Goal: Task Accomplishment & Management: Complete application form

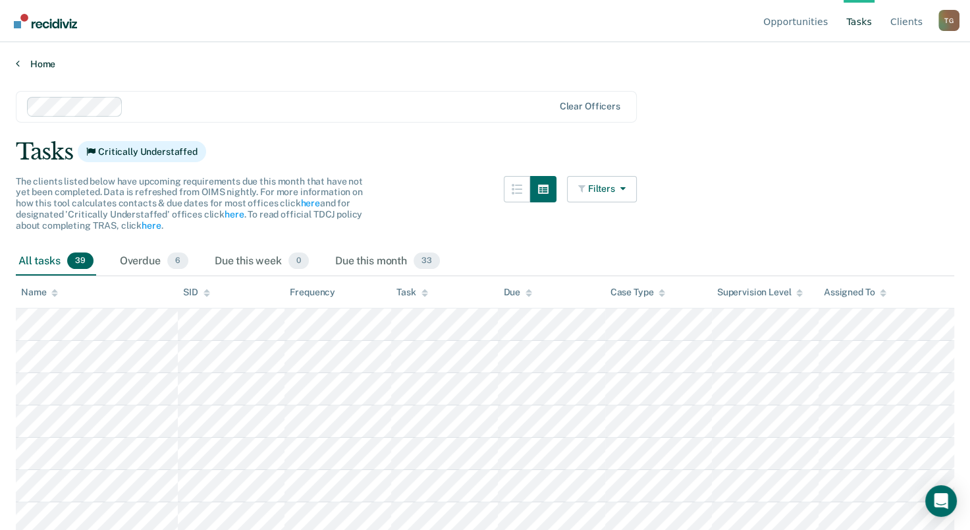
click at [32, 63] on link "Home" at bounding box center [485, 64] width 939 height 12
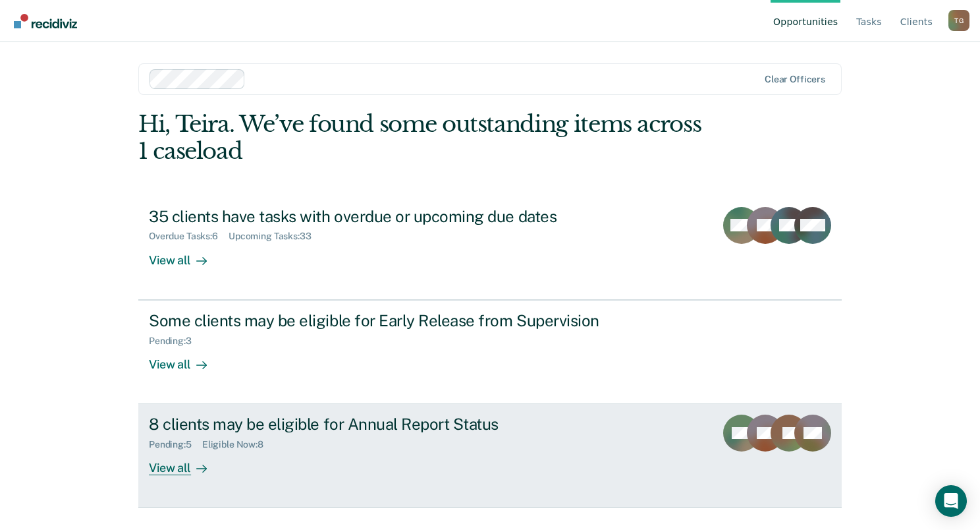
click at [186, 467] on div "View all" at bounding box center [186, 463] width 74 height 26
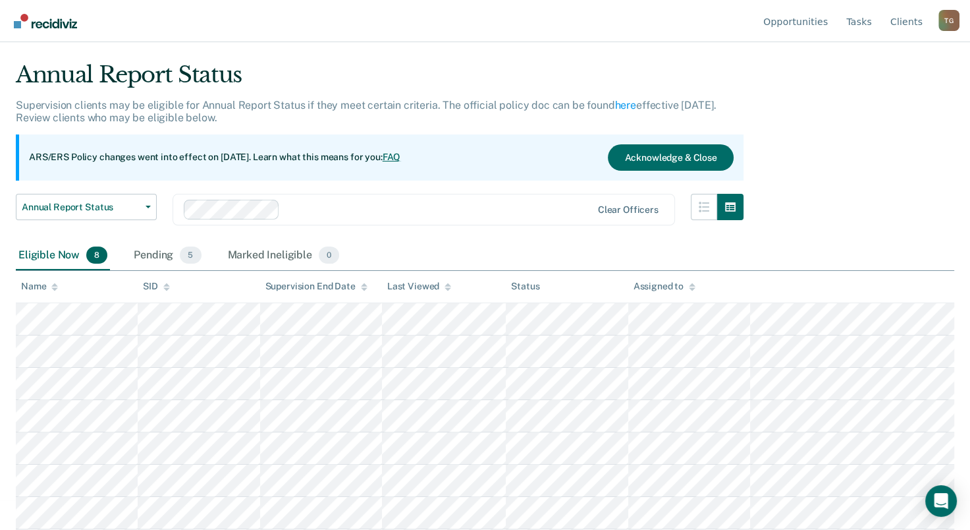
scroll to position [60, 0]
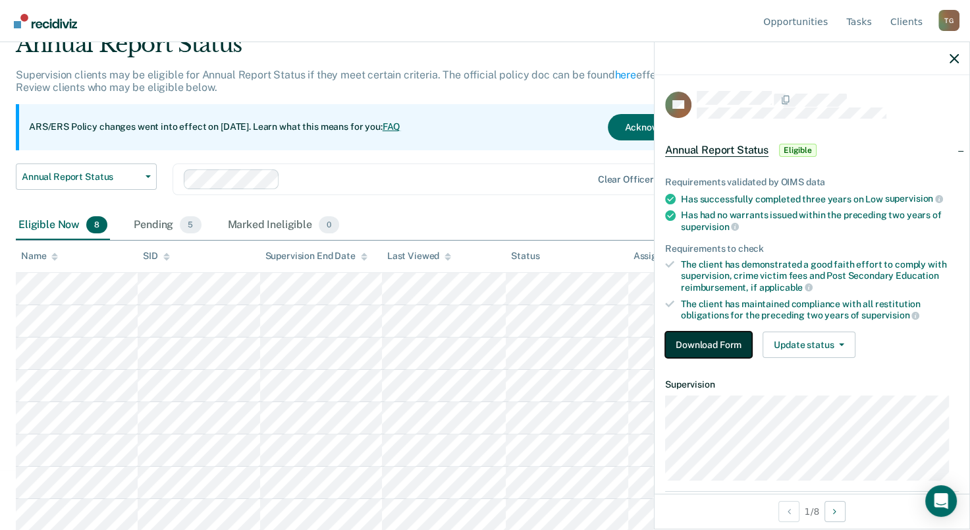
click at [701, 339] on button "Download Form" at bounding box center [708, 344] width 87 height 26
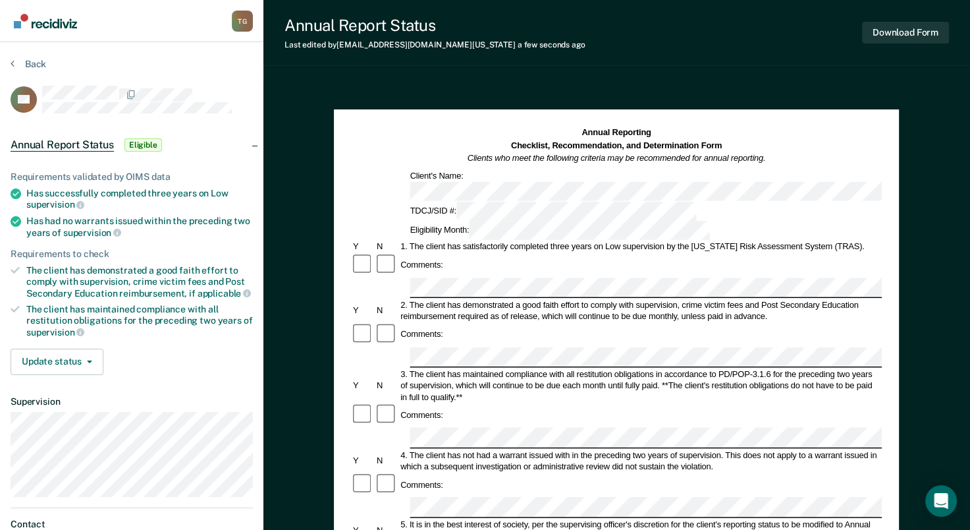
click at [385, 323] on div at bounding box center [387, 335] width 24 height 24
click at [36, 63] on button "Back" at bounding box center [29, 64] width 36 height 12
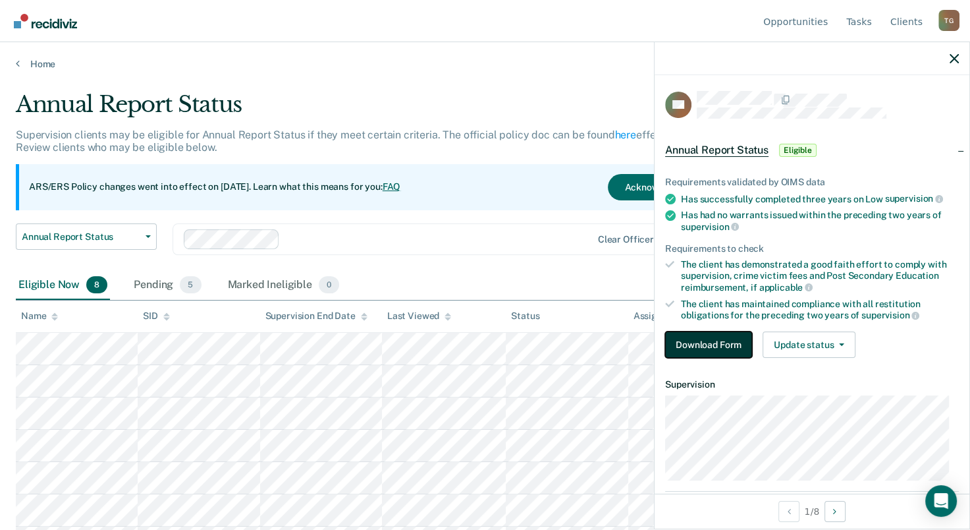
click at [699, 343] on button "Download Form" at bounding box center [708, 344] width 87 height 26
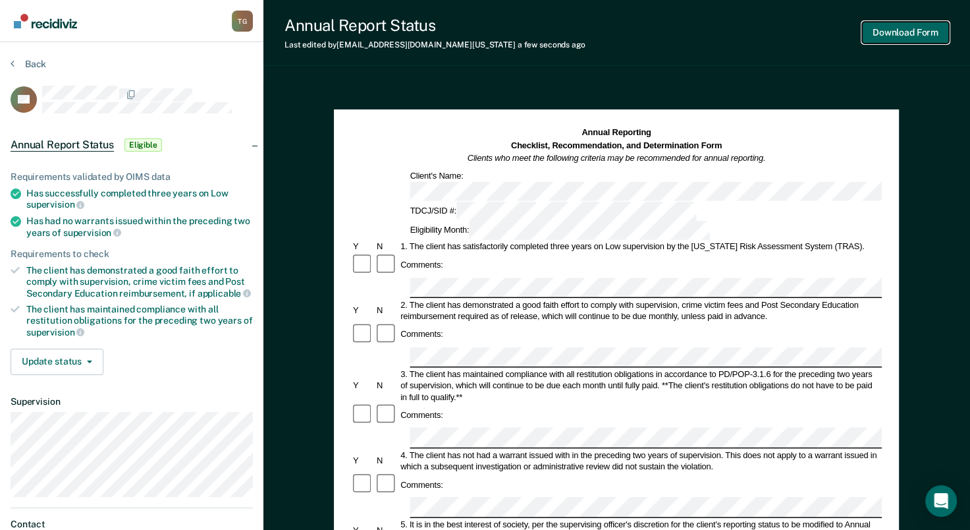
click at [903, 37] on button "Download Form" at bounding box center [905, 33] width 87 height 22
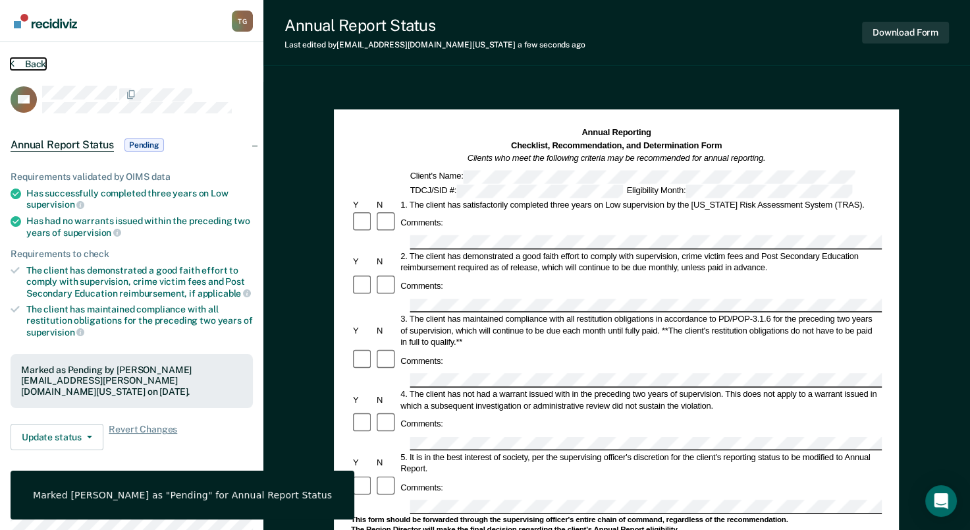
click at [21, 66] on button "Back" at bounding box center [29, 64] width 36 height 12
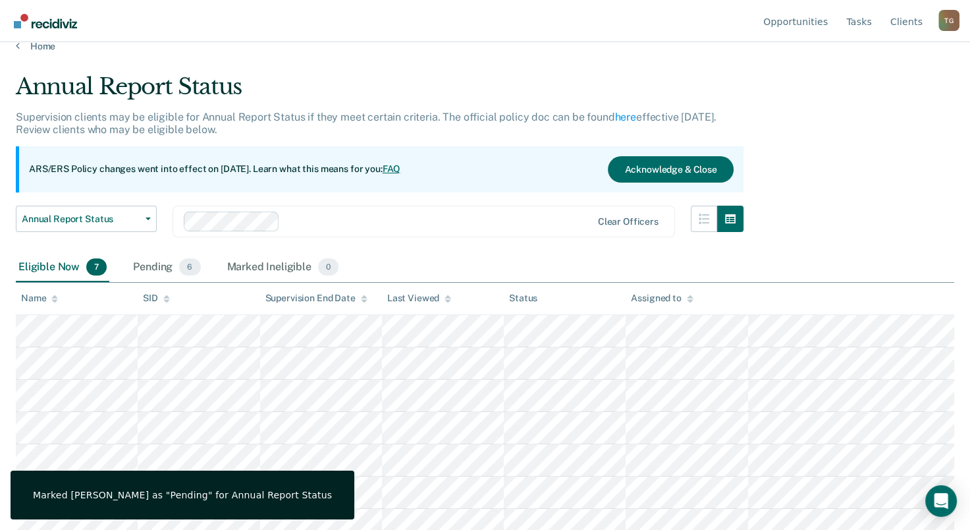
scroll to position [28, 0]
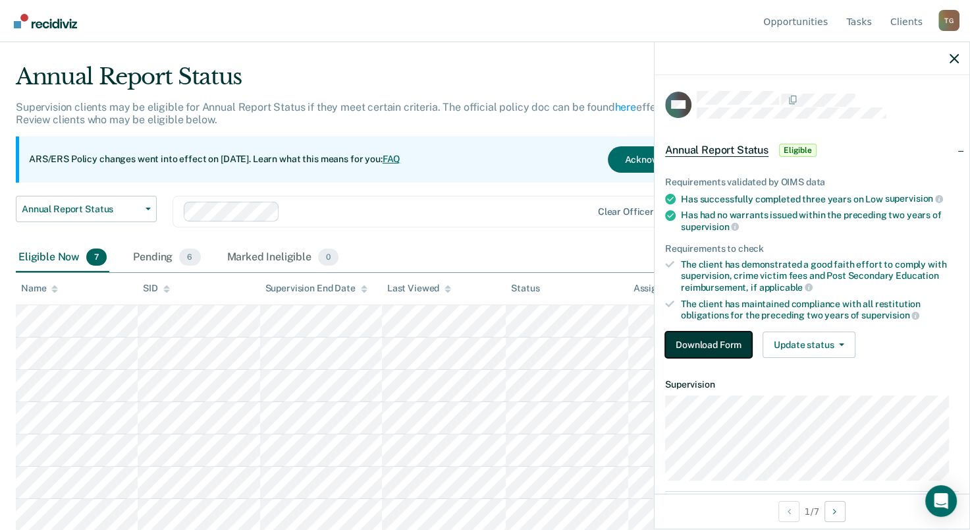
click at [711, 335] on button "Download Form" at bounding box center [708, 344] width 87 height 26
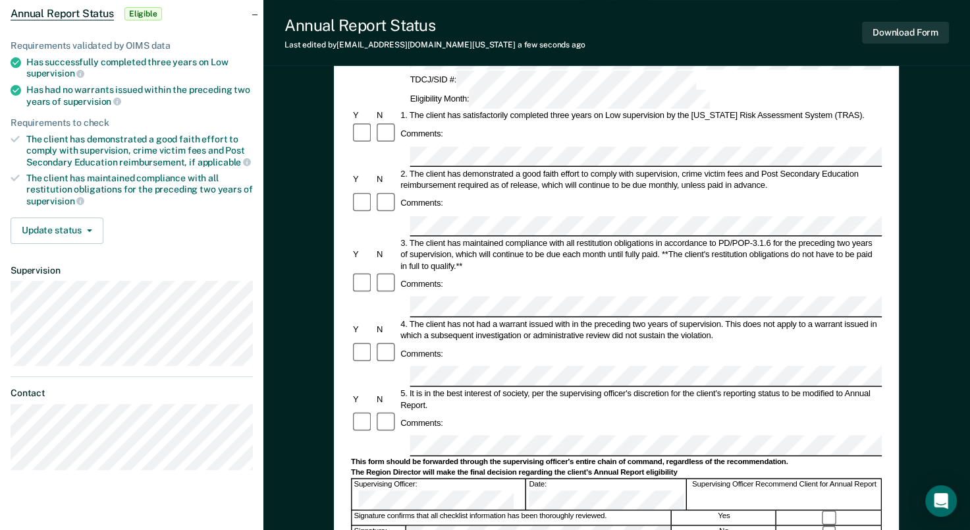
scroll to position [132, 0]
click at [824, 525] on div at bounding box center [830, 532] width 105 height 14
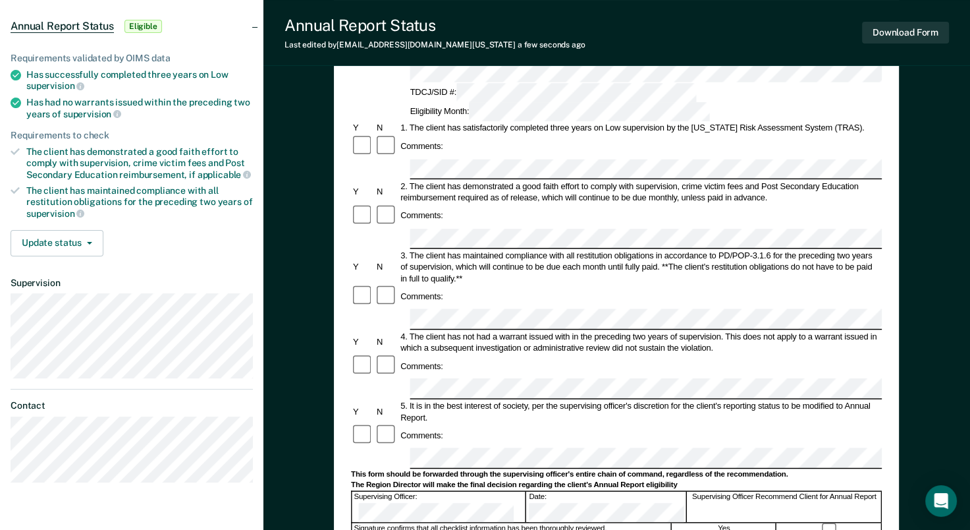
scroll to position [0, 0]
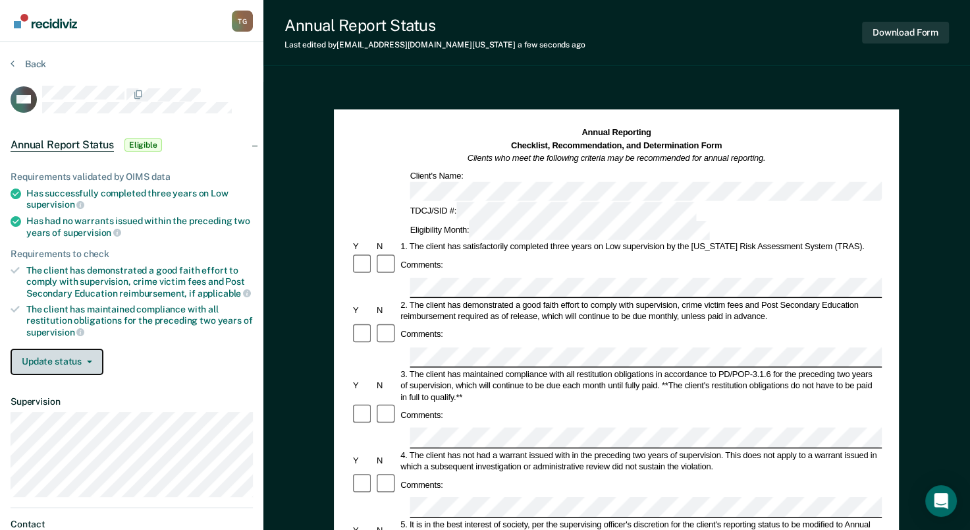
click at [83, 361] on button "Update status" at bounding box center [57, 361] width 93 height 26
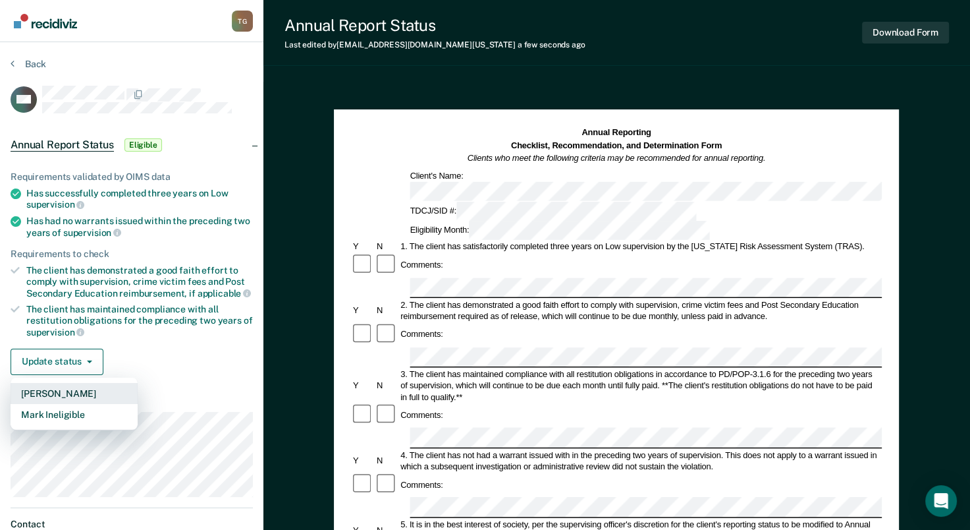
click at [74, 390] on button "[PERSON_NAME]" at bounding box center [74, 393] width 127 height 21
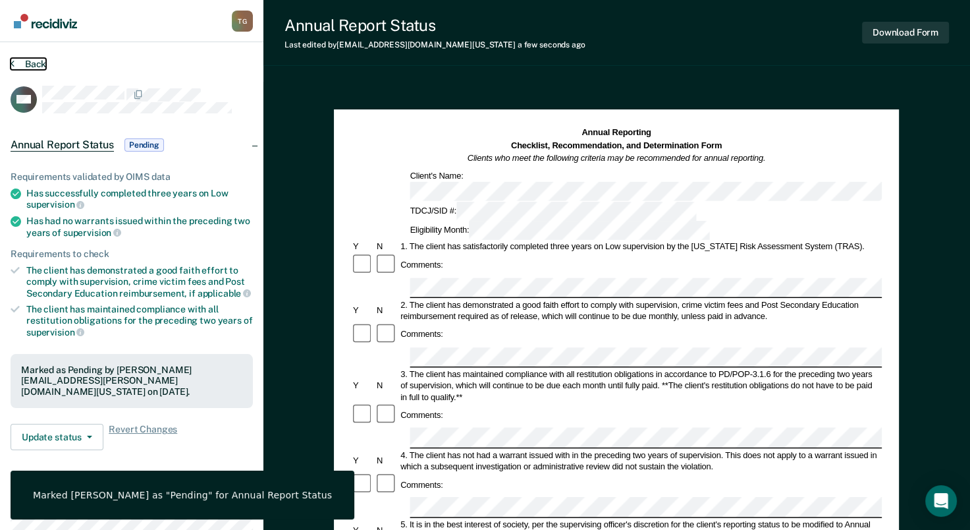
click at [21, 67] on button "Back" at bounding box center [29, 64] width 36 height 12
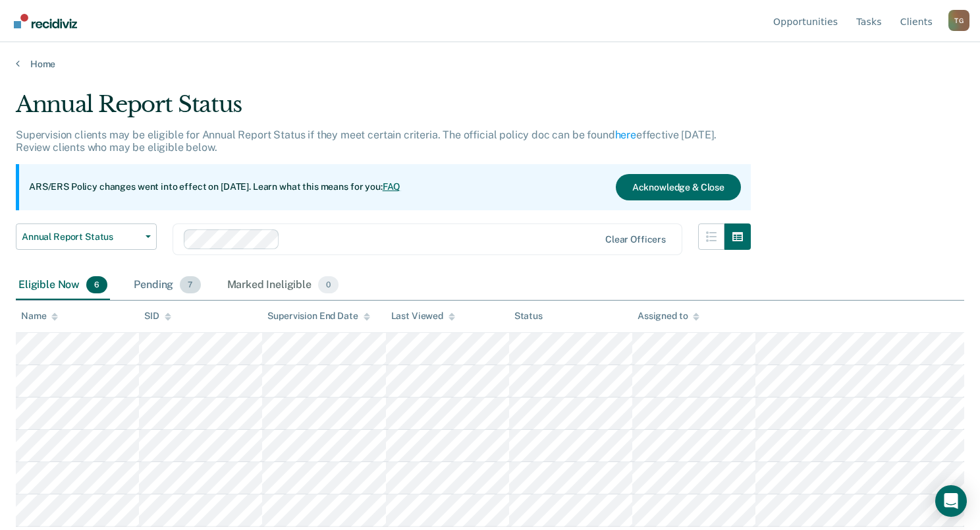
click at [148, 290] on div "Pending 7" at bounding box center [167, 285] width 72 height 29
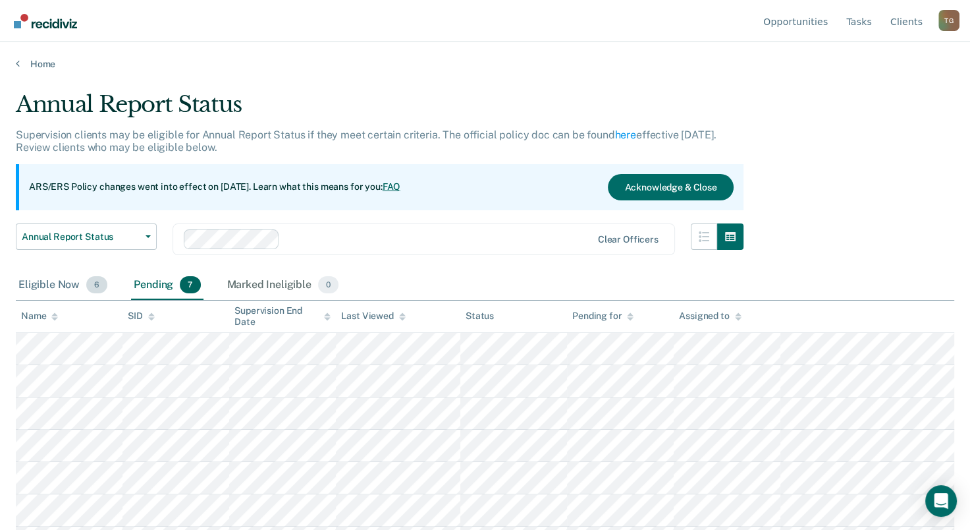
click at [71, 288] on div "Eligible Now 6" at bounding box center [63, 285] width 94 height 29
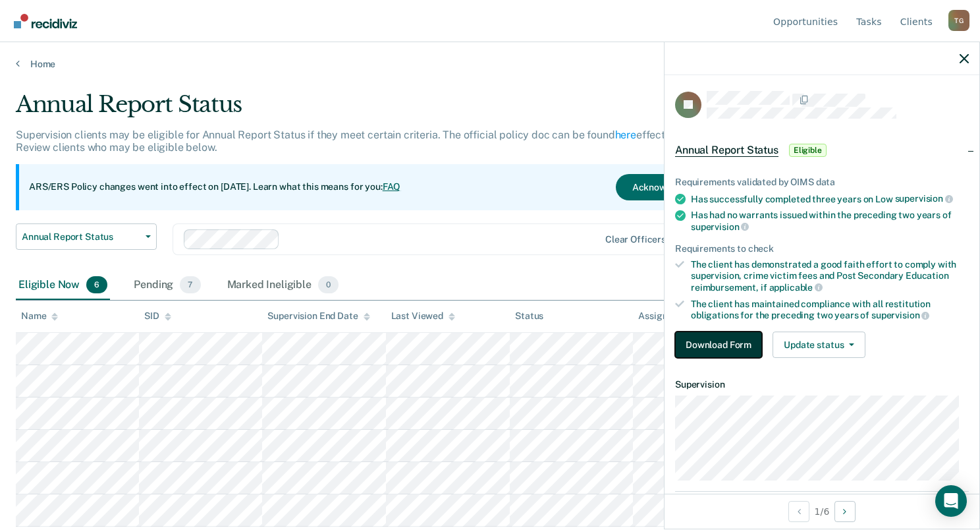
click at [691, 344] on button "Download Form" at bounding box center [718, 344] width 87 height 26
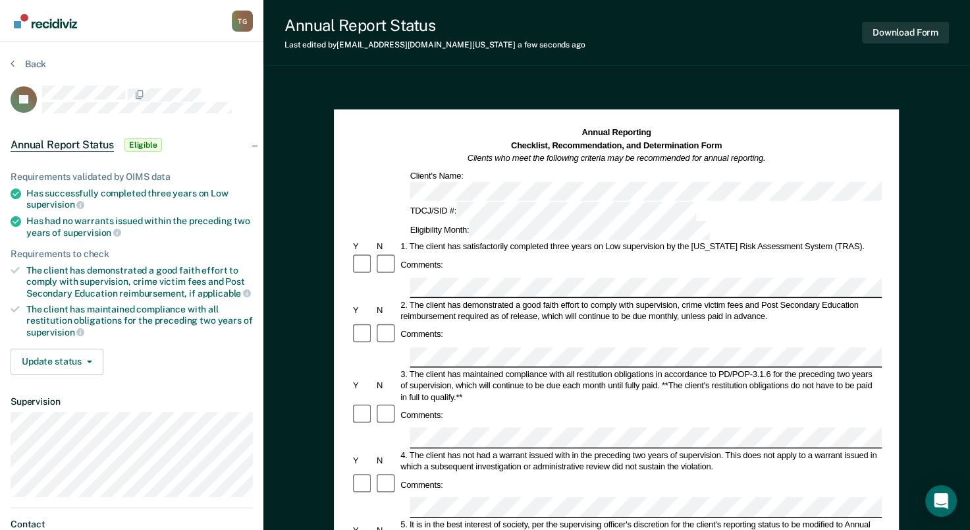
click at [390, 323] on div at bounding box center [387, 335] width 24 height 24
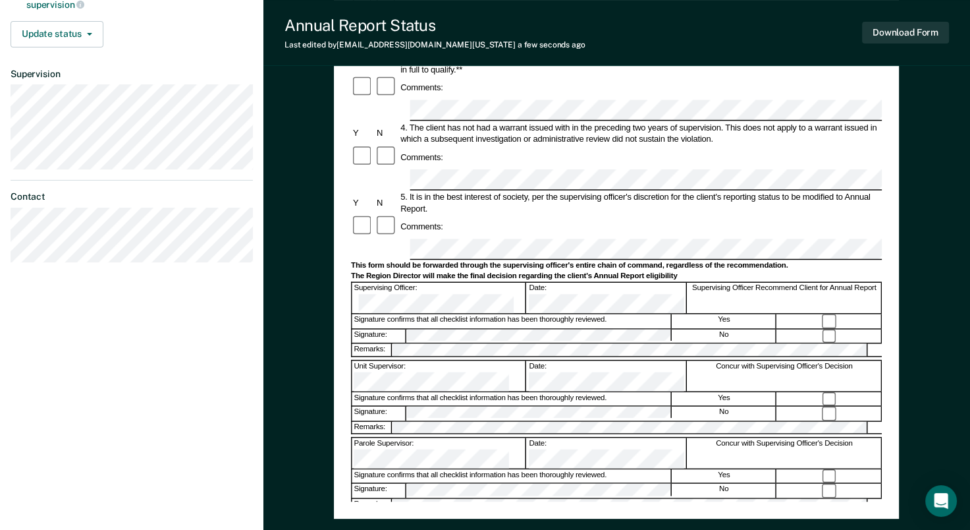
scroll to position [329, 0]
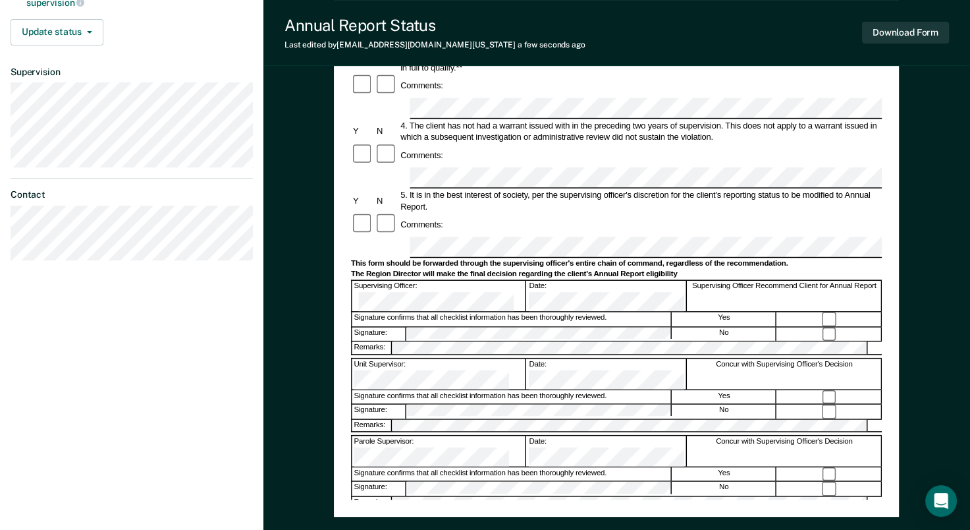
click at [414, 513] on div "Assistant Region Director:" at bounding box center [439, 528] width 175 height 30
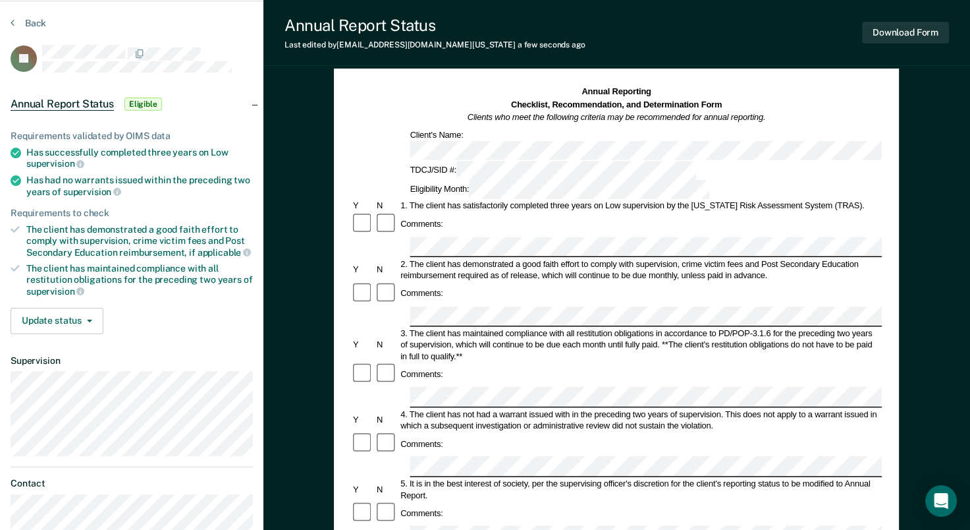
scroll to position [0, 0]
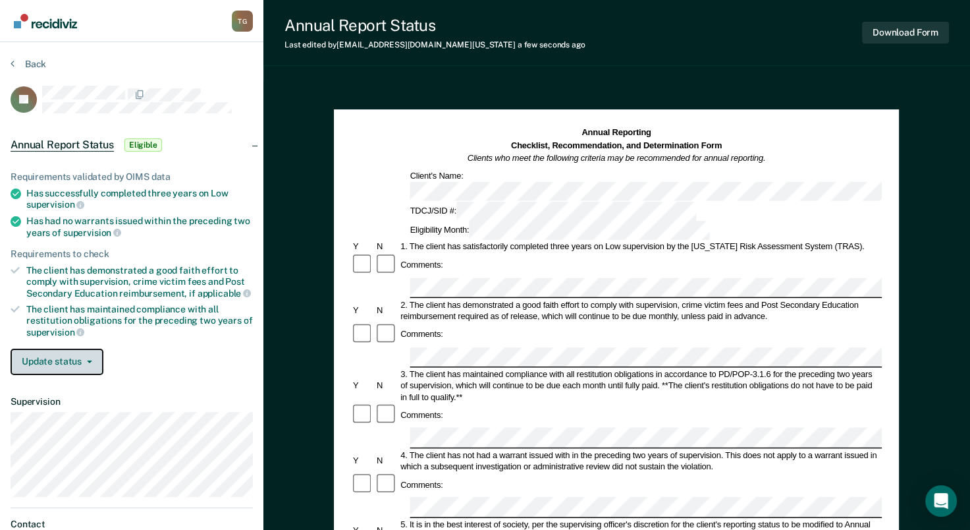
click at [71, 352] on button "Update status" at bounding box center [57, 361] width 93 height 26
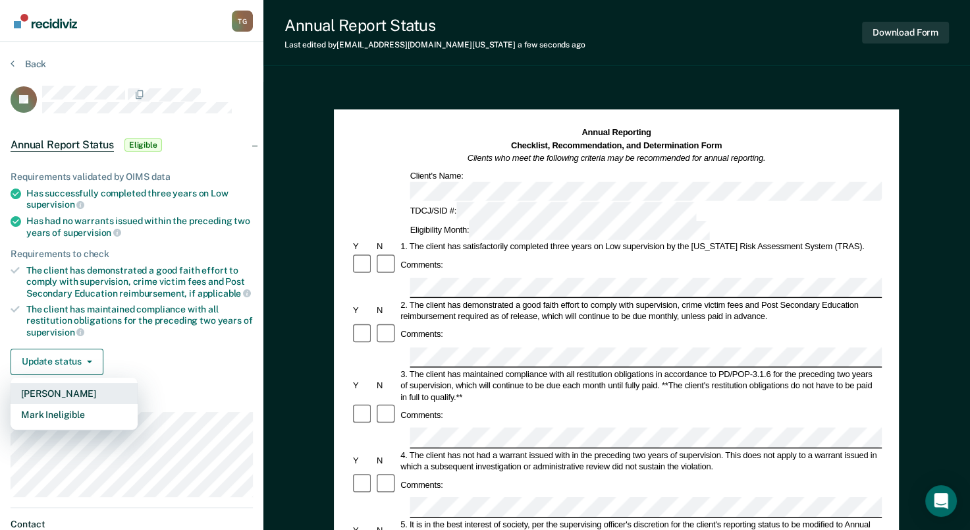
click at [88, 393] on button "[PERSON_NAME]" at bounding box center [74, 393] width 127 height 21
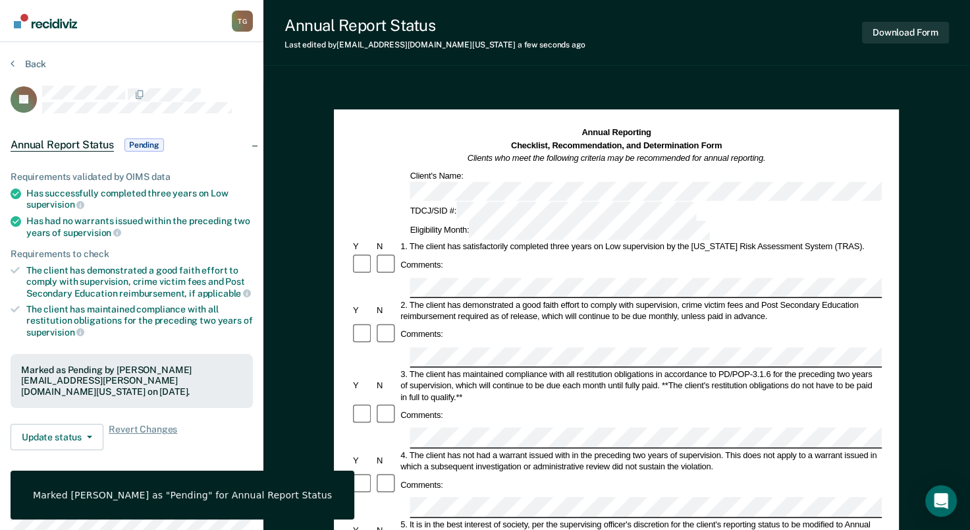
click at [40, 56] on section "Back DJ Annual Report Status Pending Requirements validated by OIMS data Has su…" at bounding box center [131, 366] width 263 height 649
click at [34, 62] on button "Back" at bounding box center [29, 64] width 36 height 12
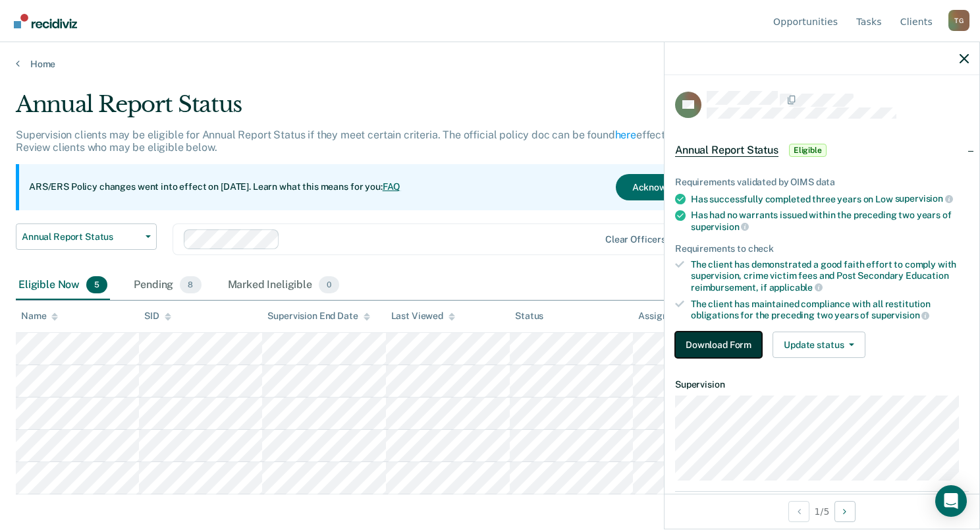
click at [698, 342] on button "Download Form" at bounding box center [718, 344] width 87 height 26
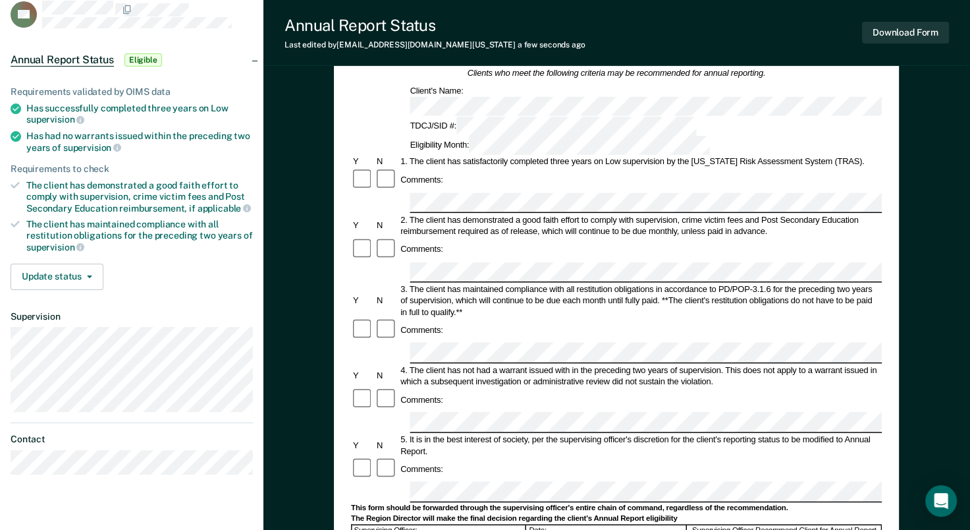
scroll to position [263, 0]
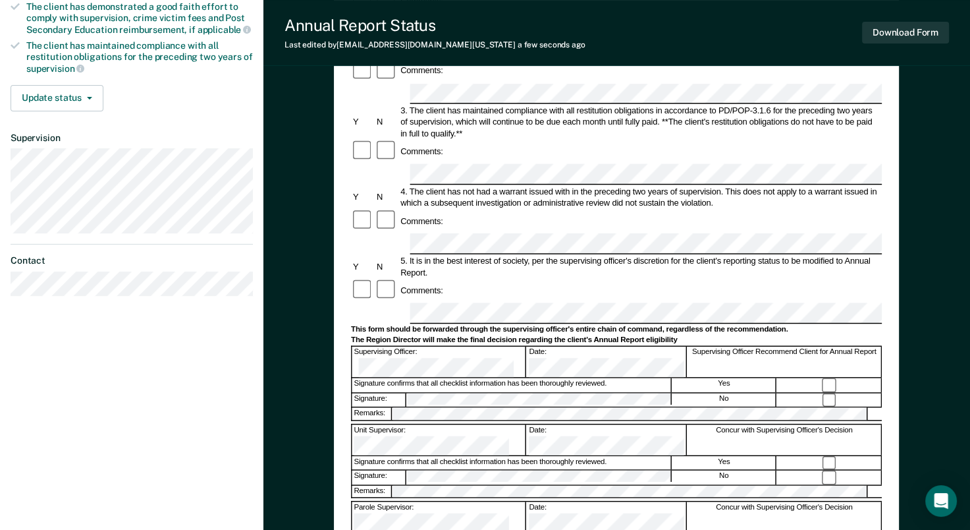
click at [836, 378] on div at bounding box center [830, 385] width 104 height 14
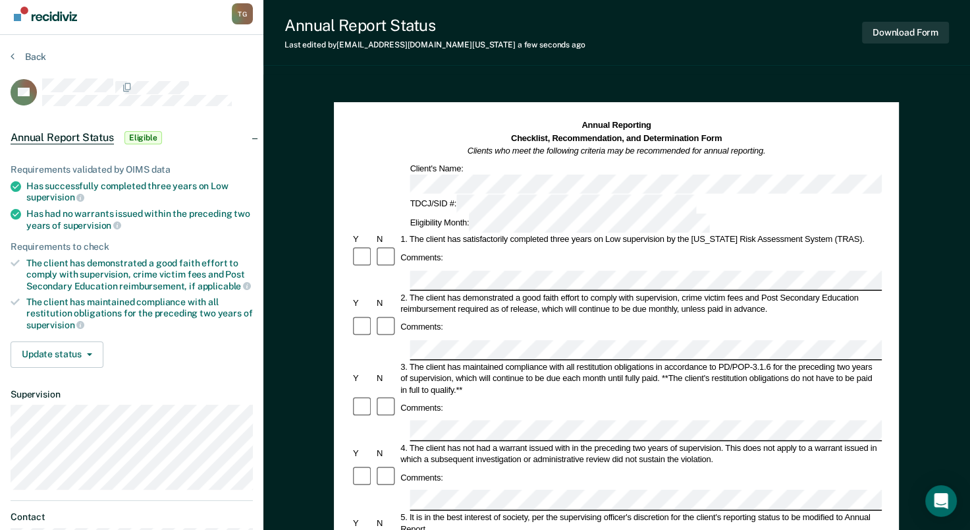
scroll to position [0, 0]
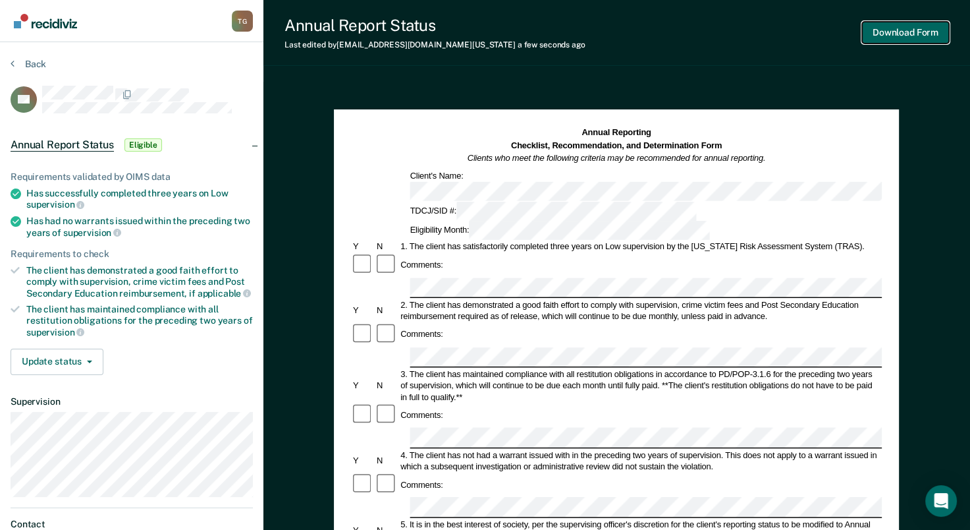
click at [903, 40] on button "Download Form" at bounding box center [905, 33] width 87 height 22
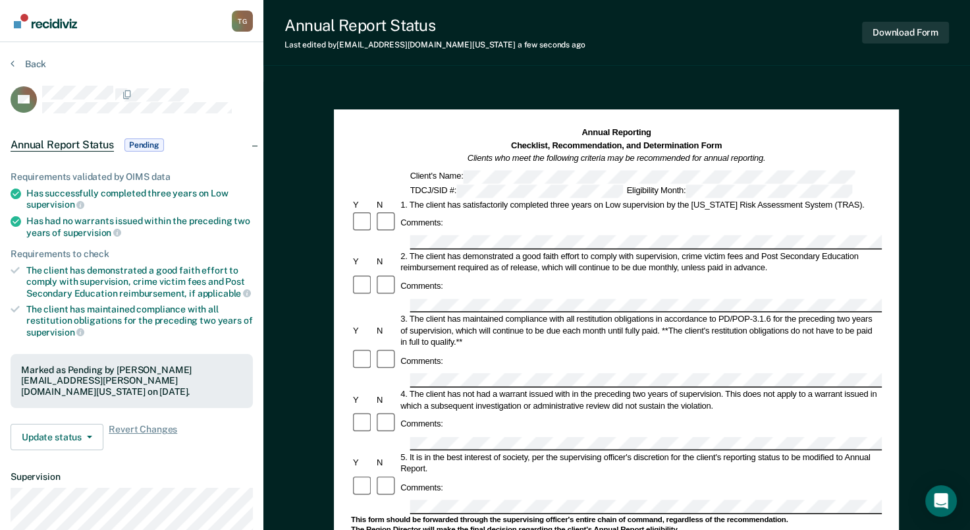
click at [36, 57] on section "Back TR Annual Report Status Pending Requirements validated by OIMS data Has su…" at bounding box center [131, 351] width 263 height 619
click at [34, 59] on button "Back" at bounding box center [29, 64] width 36 height 12
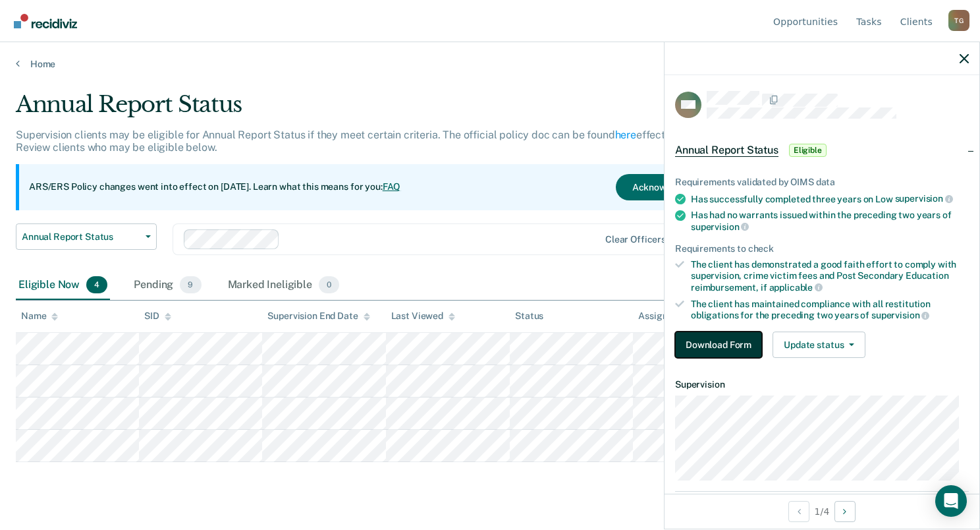
click at [724, 344] on button "Download Form" at bounding box center [718, 344] width 87 height 26
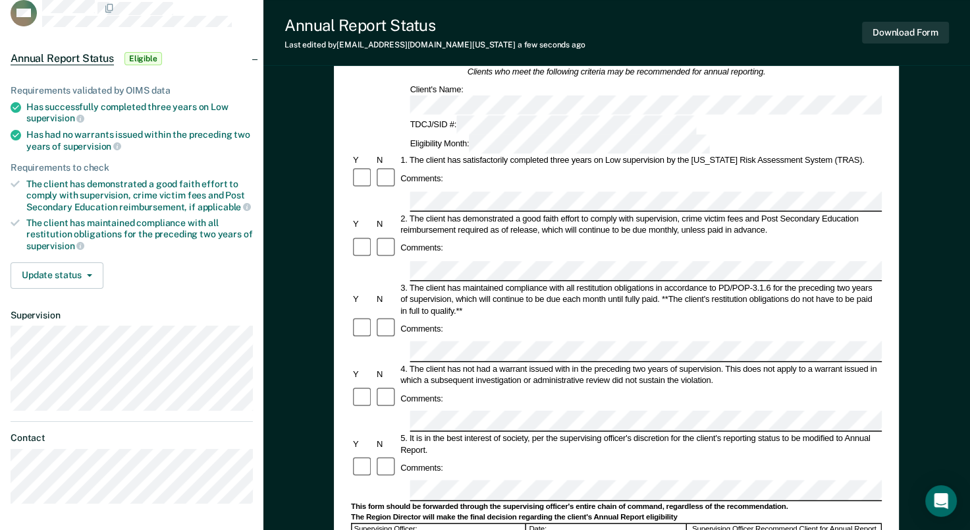
scroll to position [132, 0]
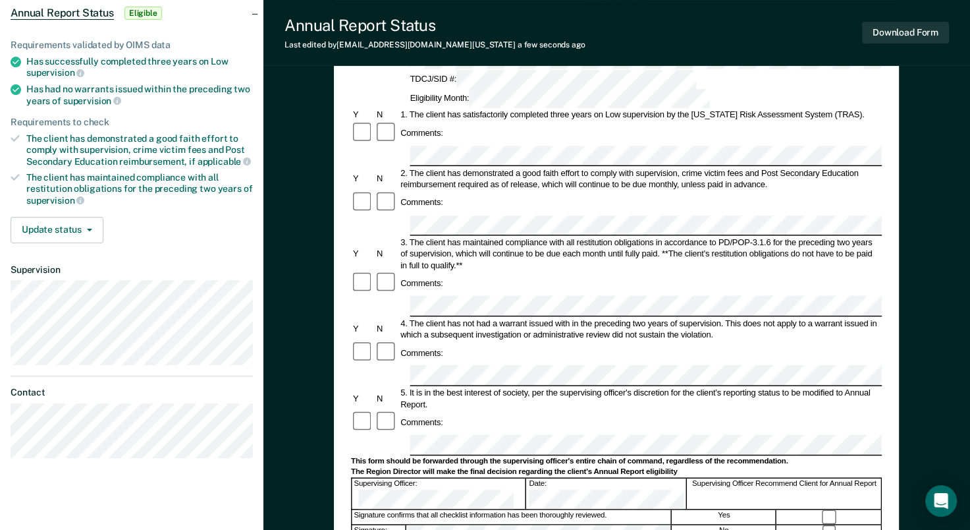
click at [825, 510] on div at bounding box center [830, 517] width 104 height 14
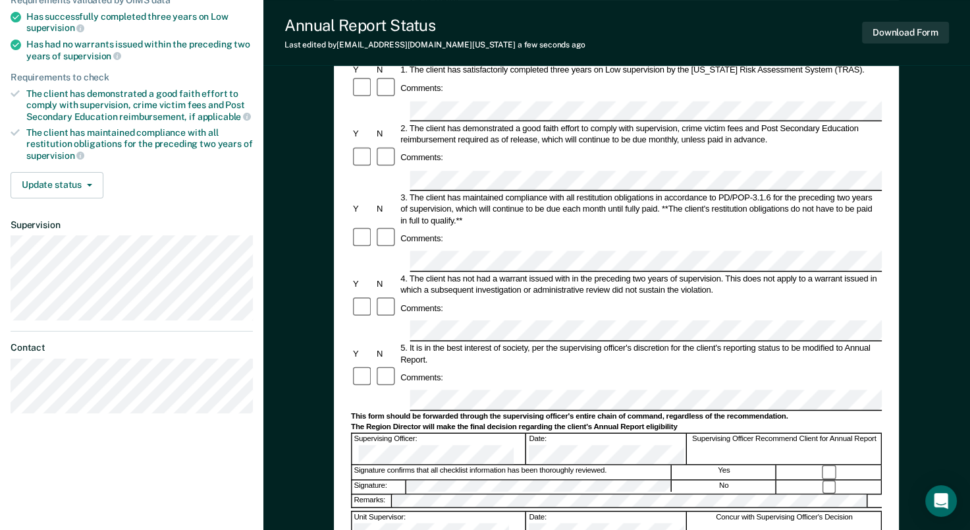
scroll to position [0, 0]
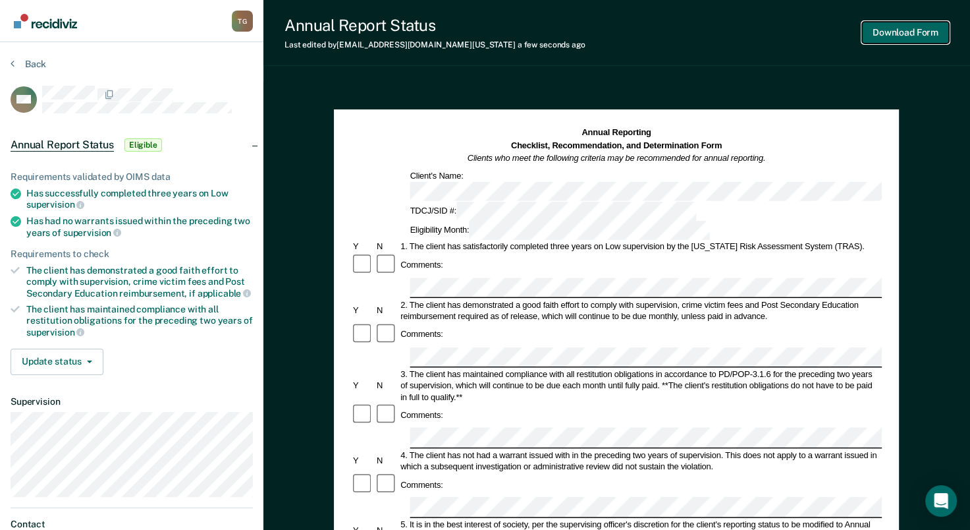
click at [877, 32] on button "Download Form" at bounding box center [905, 33] width 87 height 22
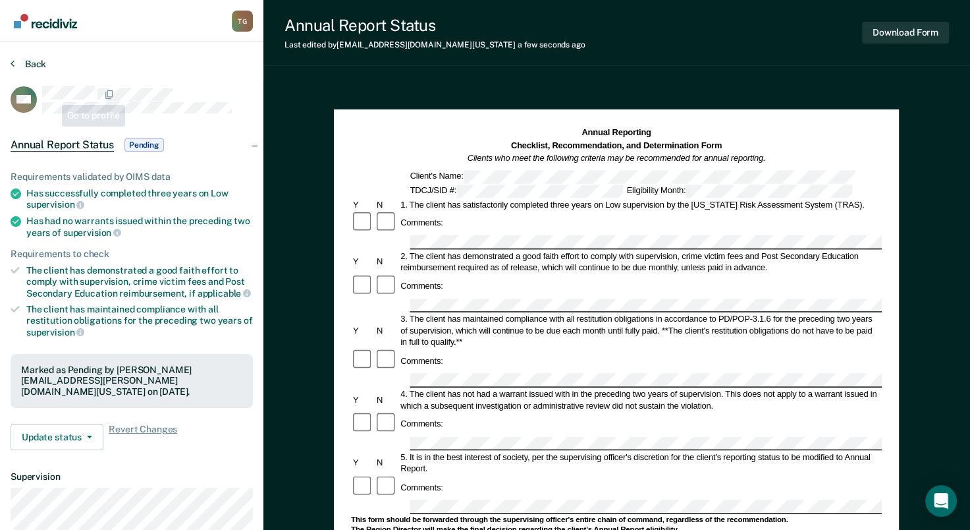
click at [26, 68] on div "Back" at bounding box center [132, 72] width 242 height 28
click at [33, 62] on button "Back" at bounding box center [29, 64] width 36 height 12
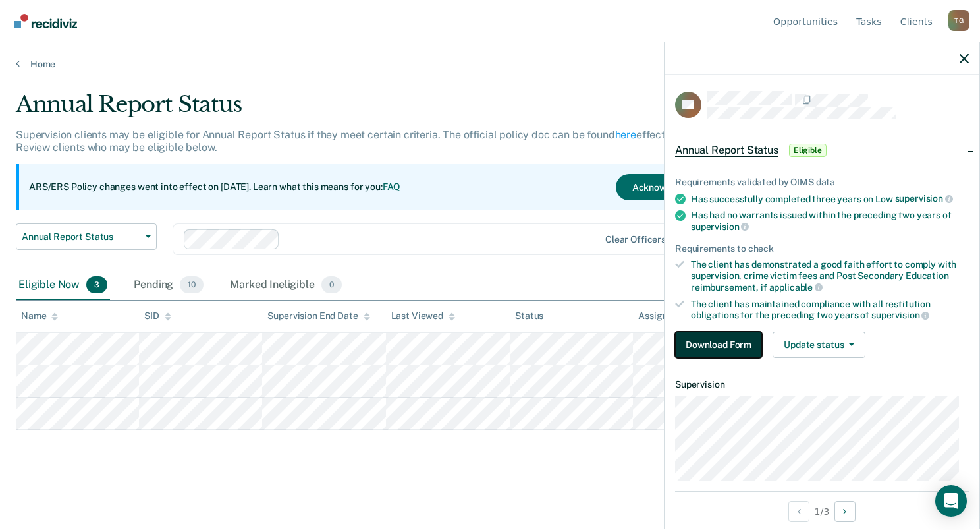
click at [722, 341] on button "Download Form" at bounding box center [718, 344] width 87 height 26
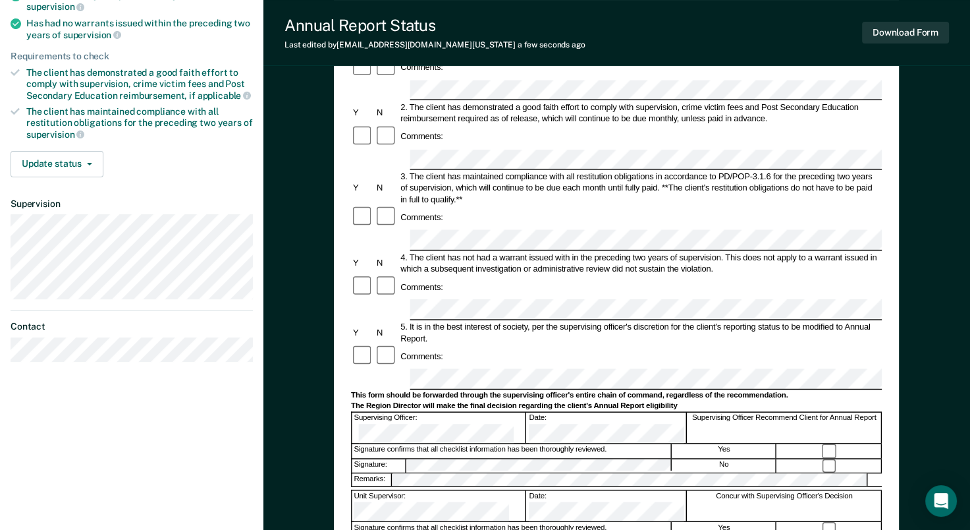
scroll to position [263, 0]
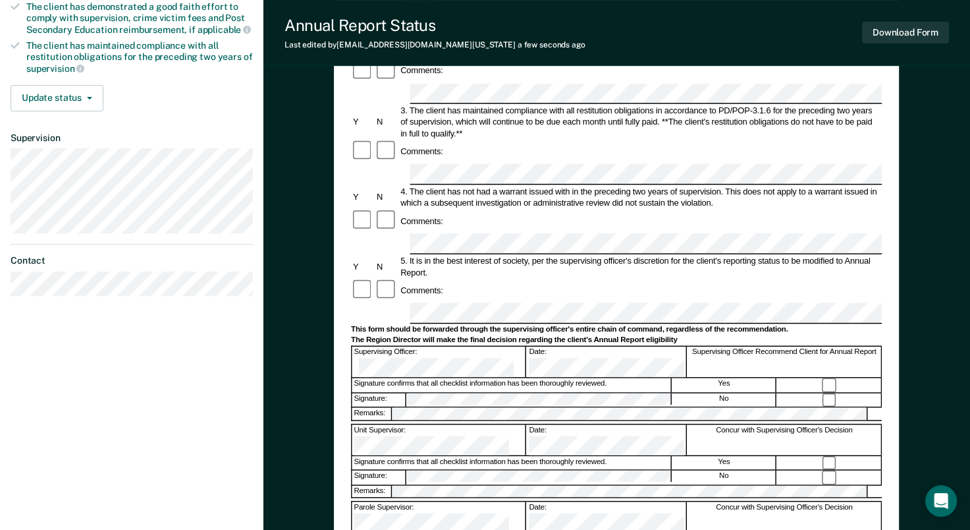
click at [474, 420] on div at bounding box center [616, 421] width 531 height 3
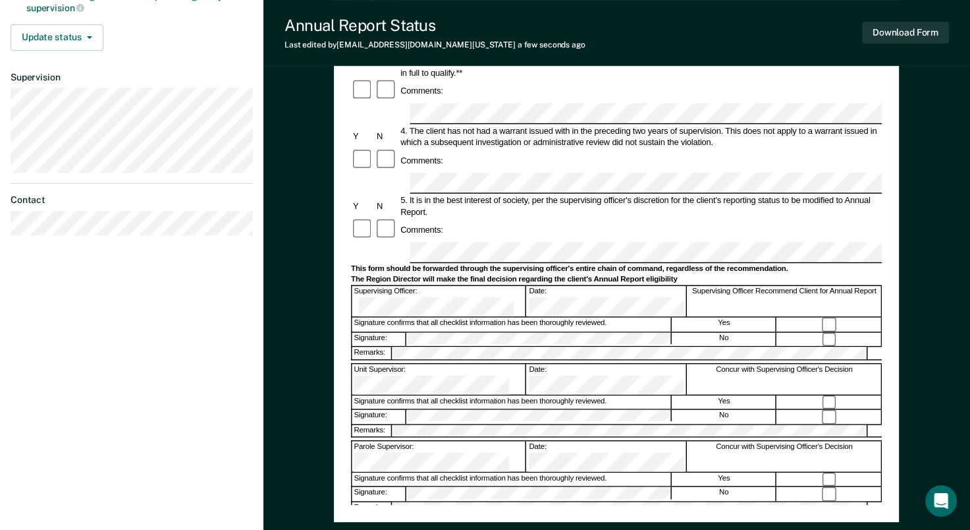
scroll to position [0, 0]
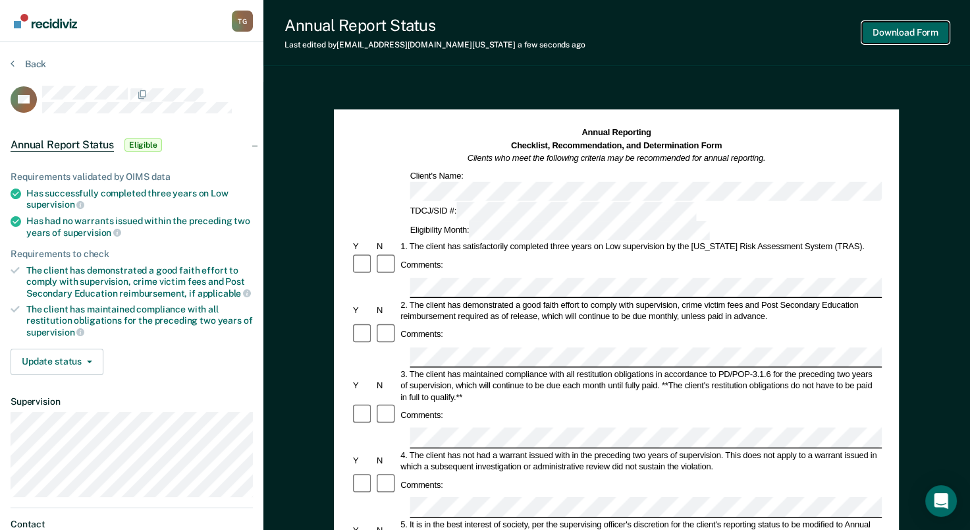
click at [898, 32] on button "Download Form" at bounding box center [905, 33] width 87 height 22
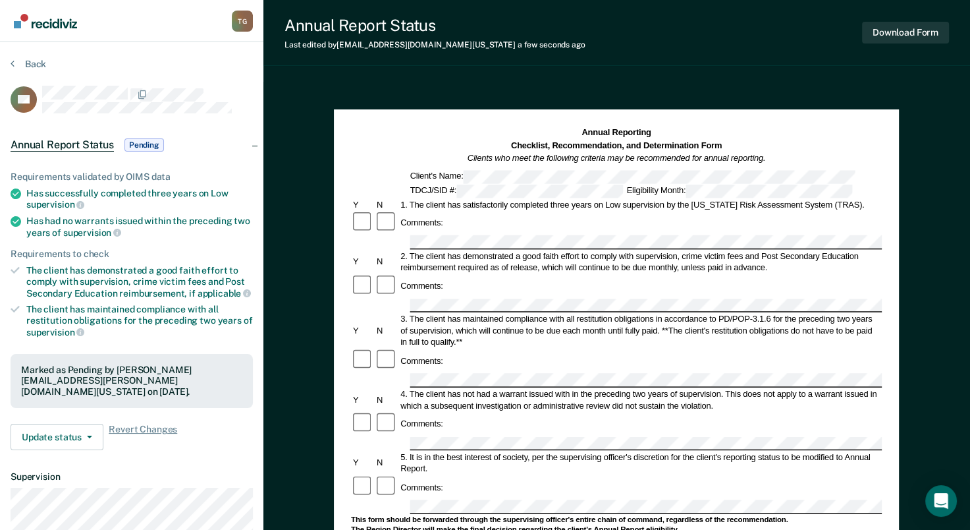
click at [33, 56] on section "Back RS Annual Report Status Pending Requirements validated by OIMS data Has su…" at bounding box center [131, 351] width 263 height 619
click at [32, 61] on button "Back" at bounding box center [29, 64] width 36 height 12
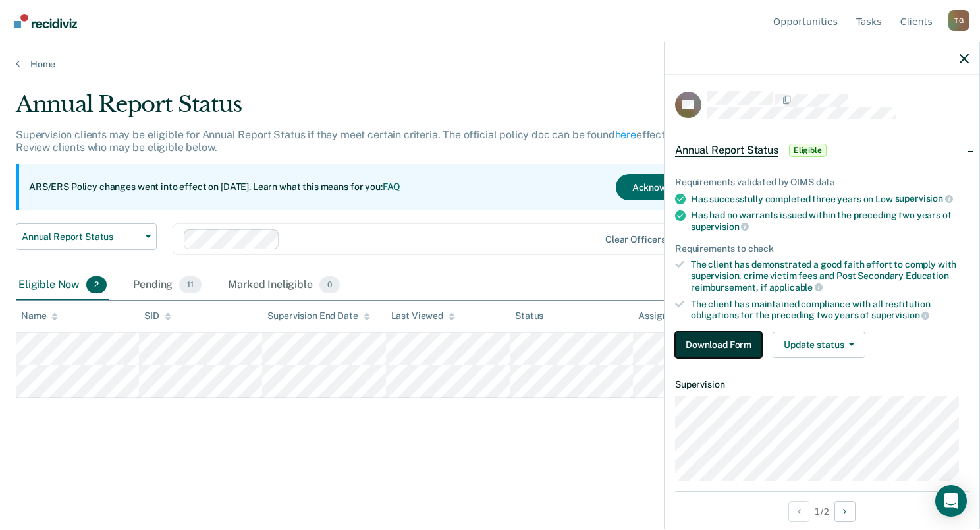
click at [707, 350] on button "Download Form" at bounding box center [718, 344] width 87 height 26
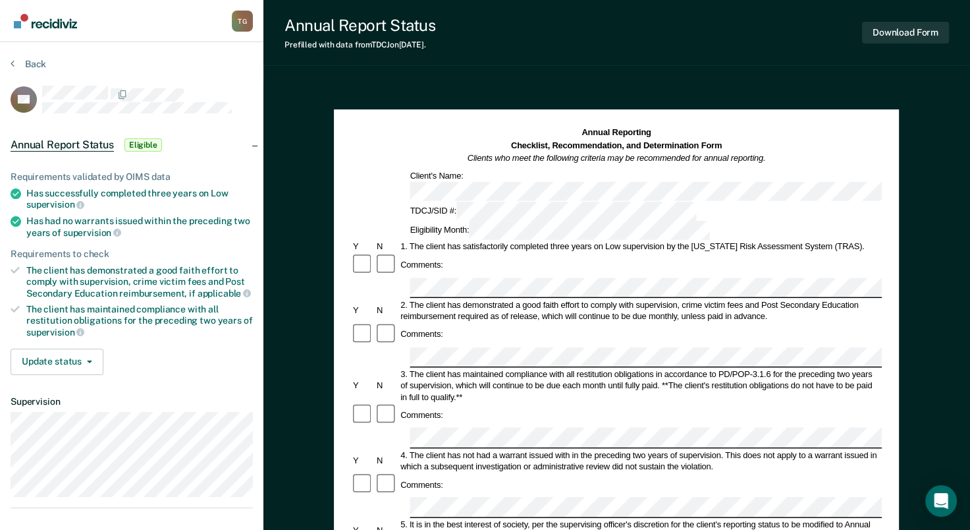
click at [389, 253] on div at bounding box center [387, 265] width 24 height 24
click at [47, 61] on div "Back" at bounding box center [132, 72] width 242 height 28
click at [42, 61] on button "Back" at bounding box center [29, 64] width 36 height 12
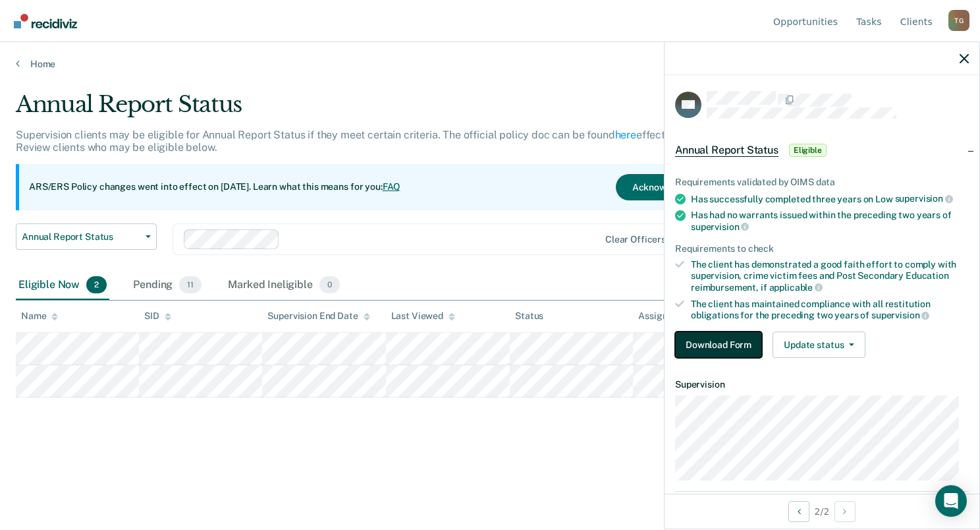
click at [715, 340] on button "Download Form" at bounding box center [718, 344] width 87 height 26
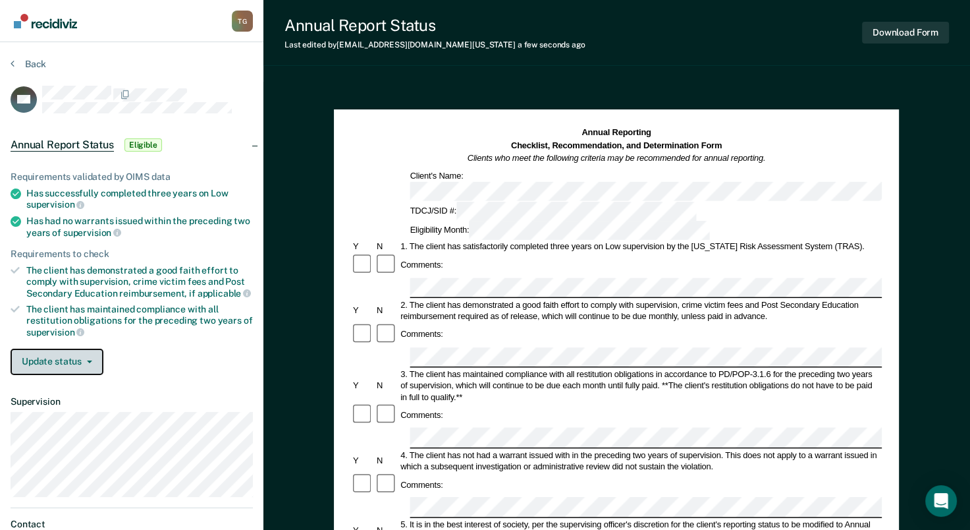
click at [68, 350] on button "Update status" at bounding box center [57, 361] width 93 height 26
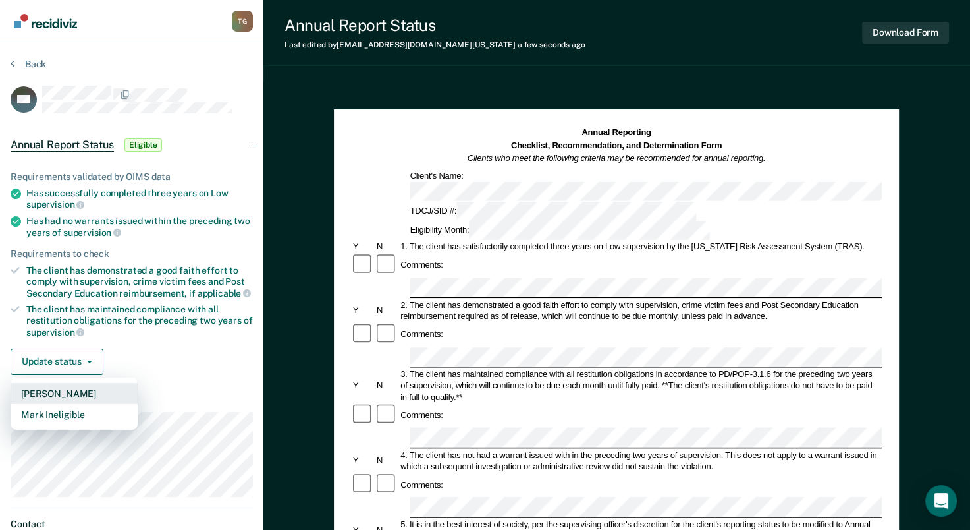
click at [76, 390] on button "[PERSON_NAME]" at bounding box center [74, 393] width 127 height 21
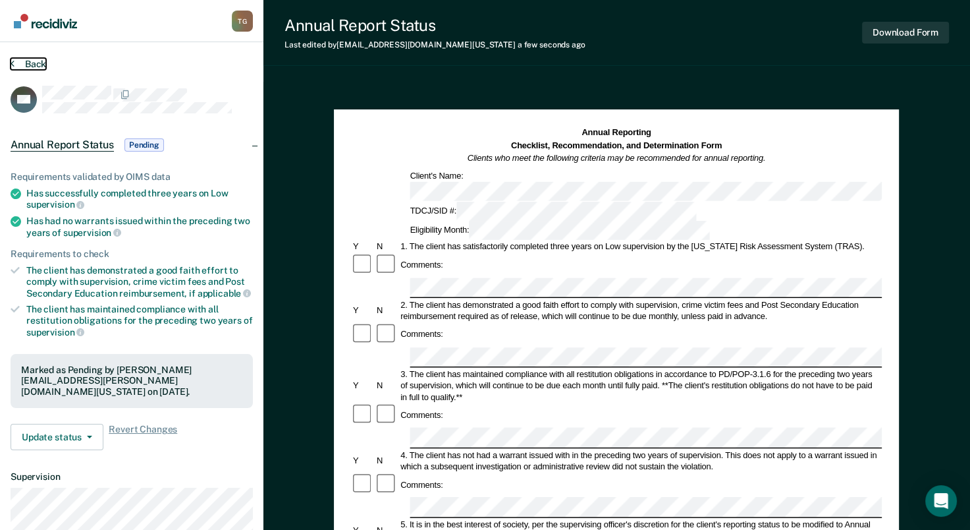
click at [38, 60] on button "Back" at bounding box center [29, 64] width 36 height 12
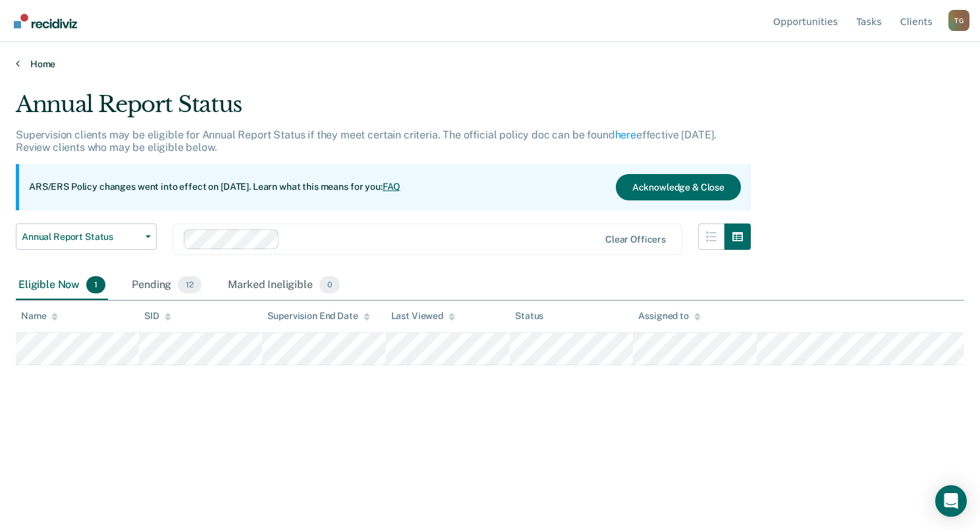
click at [34, 61] on link "Home" at bounding box center [490, 64] width 948 height 12
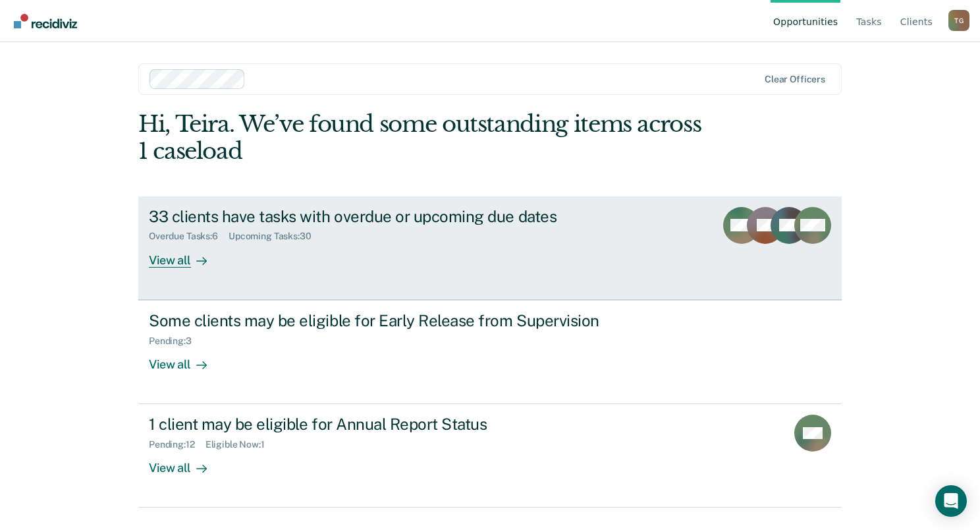
click at [173, 264] on div "View all" at bounding box center [186, 255] width 74 height 26
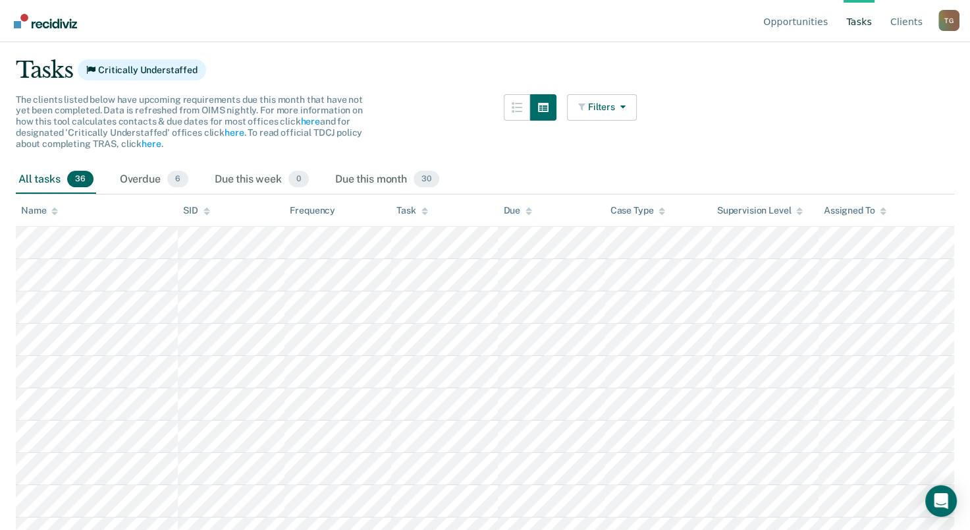
scroll to position [20, 0]
